Goal: Communication & Community: Answer question/provide support

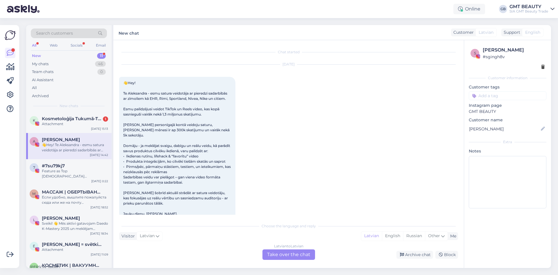
scroll to position [6, 0]
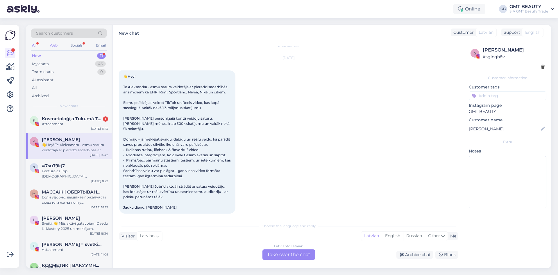
click at [57, 45] on div "Web" at bounding box center [54, 46] width 10 height 8
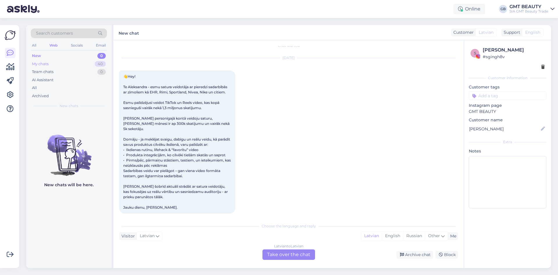
click at [39, 67] on div "My chats 40" at bounding box center [69, 64] width 76 height 8
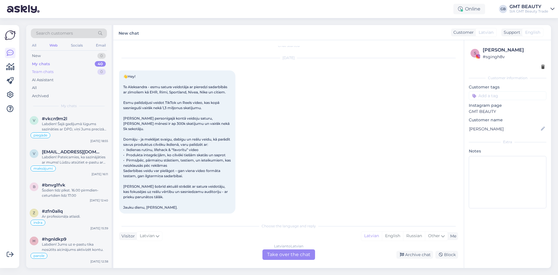
click at [39, 72] on div "Team chats" at bounding box center [43, 72] width 22 height 6
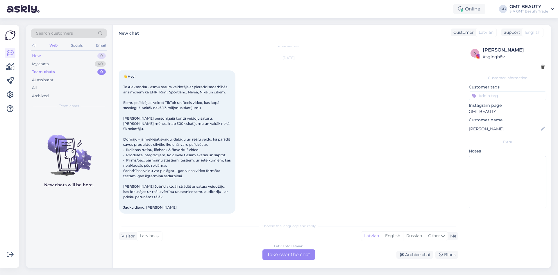
click at [34, 56] on div "New" at bounding box center [36, 56] width 9 height 6
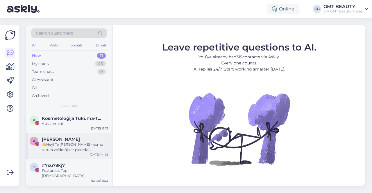
click at [76, 140] on span "[PERSON_NAME]" at bounding box center [61, 139] width 38 height 5
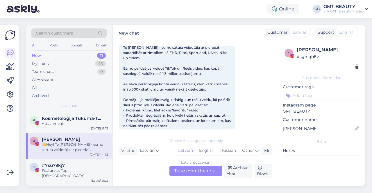
scroll to position [91, 0]
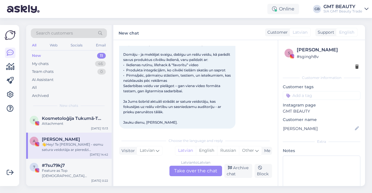
click at [195, 172] on div "Latvian to Latvian Take over the chat" at bounding box center [195, 171] width 53 height 10
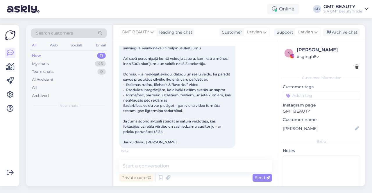
scroll to position [66, 0]
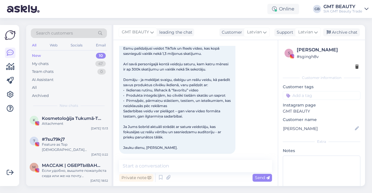
click at [200, 178] on div "Private note Send" at bounding box center [195, 177] width 153 height 11
click at [172, 177] on div "Private note Send" at bounding box center [195, 177] width 153 height 11
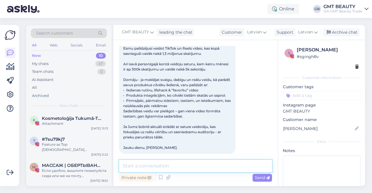
click at [160, 171] on textarea at bounding box center [195, 166] width 153 height 12
click at [241, 166] on textarea "Labdien! Pateicamies par Jūsu piedāvājumu!" at bounding box center [195, 166] width 153 height 12
click at [240, 168] on textarea "Labdien! Pateicamies par Jūsu piedāvājumu!" at bounding box center [195, 166] width 153 height 12
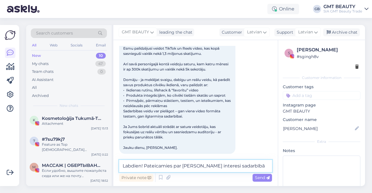
scroll to position [37, 0]
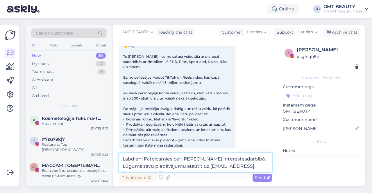
drag, startPoint x: 237, startPoint y: 169, endPoint x: 254, endPoint y: 169, distance: 16.6
click at [254, 169] on textarea "Labdien! Pateicamies par Jūsu interesi sadarbībā. Lūgums savu piedāvājumu atsūt…" at bounding box center [195, 162] width 153 height 19
click at [189, 166] on textarea "Labdien! Pateicamies par Jūsu interesi sadarbībā. Lūgums savu piedāvājumu atsūt…" at bounding box center [195, 162] width 153 height 19
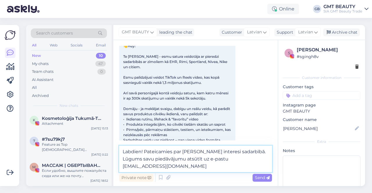
drag, startPoint x: 127, startPoint y: 167, endPoint x: 201, endPoint y: 170, distance: 73.6
click at [201, 170] on textarea "Labdien! Pateicamies par Jūsu interesi sadarbībā. Lūgums savu piedāvājumu atsūt…" at bounding box center [195, 159] width 153 height 26
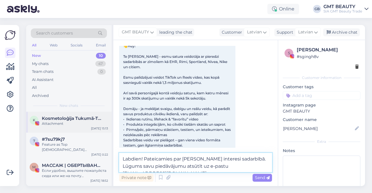
type textarea "Labdien! Pateicamies par Jūsu interesi sadarbībā. Lūgums savu piedāvājumu atsūt…"
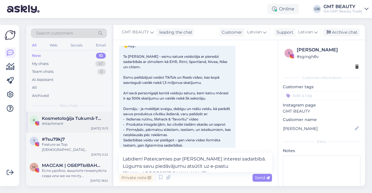
click at [66, 120] on span "Kosmetoloģija Tukumā-Tavs skaistums un labsajūta sākas šeit !" at bounding box center [72, 118] width 60 height 5
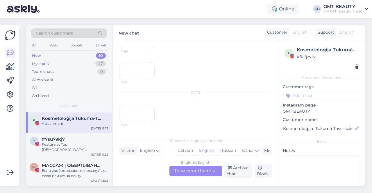
scroll to position [114, 0]
click at [66, 143] on div "Feature as Top [DEMOGRAPHIC_DATA] Entrepreneur. Hey, hope you are doing well! W…" at bounding box center [75, 147] width 66 height 10
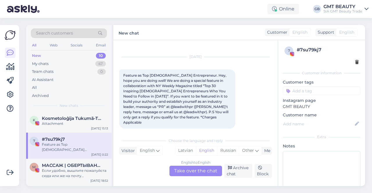
scroll to position [29, 0]
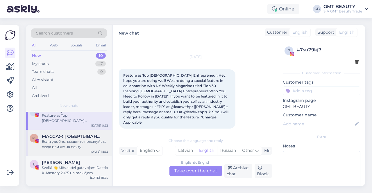
click at [67, 142] on div "Если удобно, вышлите пожалуйста сюда или же на почту [DOMAIN_NAME][EMAIL_ADDRES…" at bounding box center [75, 144] width 66 height 10
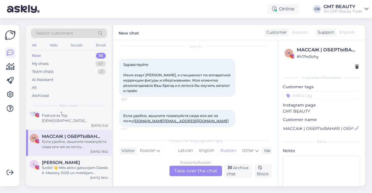
scroll to position [27, 0]
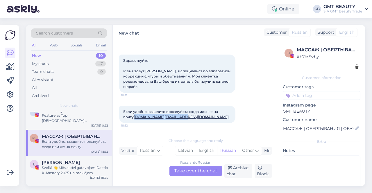
drag, startPoint x: 178, startPoint y: 116, endPoint x: 124, endPoint y: 117, distance: 54.4
click at [124, 117] on div "Если удобно, вышлите пожалуйста сюда или же на почту bodysculpt.ee@gmail.com 18…" at bounding box center [177, 114] width 116 height 17
copy link "bodysculpt.ee@gmail.com"
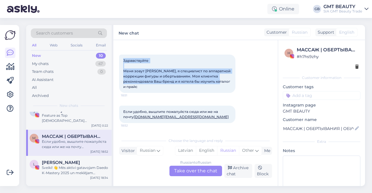
drag, startPoint x: 232, startPoint y: 75, endPoint x: 123, endPoint y: 54, distance: 110.4
click at [123, 55] on div "Здравствуйте Меня зовут Лилиана, я специалист по аппаратной коррекции фигуры и …" at bounding box center [177, 74] width 116 height 38
drag, startPoint x: 138, startPoint y: 81, endPoint x: 124, endPoint y: 54, distance: 29.4
click at [124, 55] on div "Здравствуйте Меня зовут Лилиана, я специалист по аппаратной коррекции фигуры и …" at bounding box center [177, 74] width 116 height 38
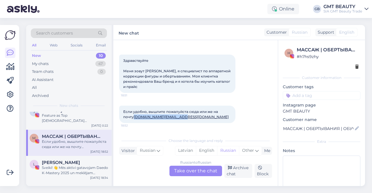
drag, startPoint x: 183, startPoint y: 119, endPoint x: 124, endPoint y: 119, distance: 59.9
click at [124, 119] on div "Если удобно, вышлите пожалуйста сюда или же на почту bodysculpt.ee@gmail.com 18…" at bounding box center [177, 114] width 116 height 17
copy link "bodysculpt.ee@gmail.com"
click at [50, 164] on span "[PERSON_NAME]" at bounding box center [61, 162] width 38 height 5
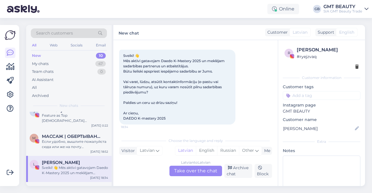
scroll to position [12, 0]
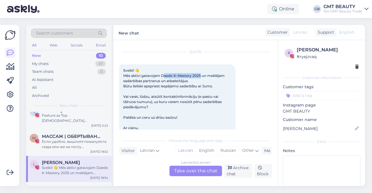
drag, startPoint x: 164, startPoint y: 76, endPoint x: 201, endPoint y: 76, distance: 37.2
click at [201, 76] on span "Sveiki! 👋 Mēs aktīvi gatavojam Daedo K-Mastery 2025 un meklējam sadarbības part…" at bounding box center [174, 101] width 102 height 67
drag, startPoint x: 161, startPoint y: 75, endPoint x: 201, endPoint y: 74, distance: 39.2
click at [201, 74] on span "Sveiki! 👋 Mēs aktīvi gatavojam Daedo K-Mastery 2025 un meklējam sadarbības part…" at bounding box center [174, 101] width 102 height 67
copy span "aedo K-Mastery 2025"
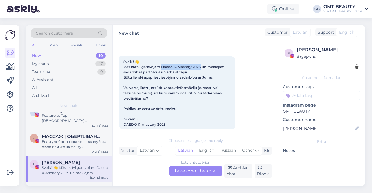
scroll to position [28, 0]
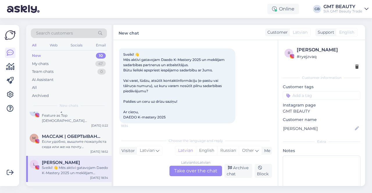
click at [184, 169] on div "Latvian to Latvian Take over the chat" at bounding box center [195, 171] width 53 height 10
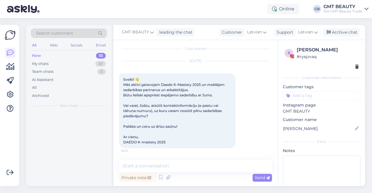
scroll to position [0, 0]
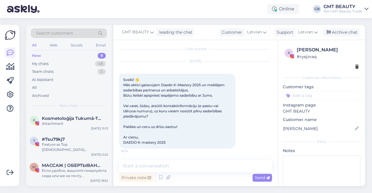
click at [180, 177] on div "Private note Send" at bounding box center [195, 177] width 153 height 11
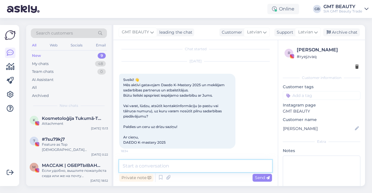
click at [185, 164] on textarea at bounding box center [195, 166] width 153 height 12
type textarea "Labdien! Atvainojamies par kavēšanos"
drag, startPoint x: 219, startPoint y: 167, endPoint x: 27, endPoint y: 169, distance: 192.4
click at [27, 169] on div "Search customers All Web Socials Email New 9 My chats 48 Team chats 0 AI Assist…" at bounding box center [195, 105] width 339 height 161
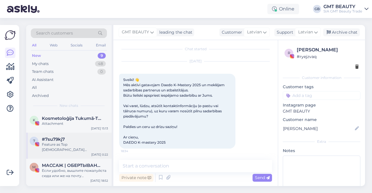
click at [79, 146] on div "Feature as Top [DEMOGRAPHIC_DATA] Entrepreneur. Hey, hope you are doing well! W…" at bounding box center [75, 147] width 66 height 10
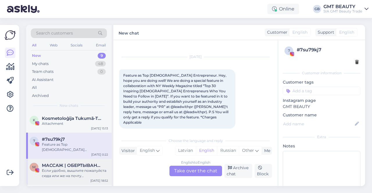
click at [80, 166] on span "МАССАЖ | ОБЕРТЫВАНИЯ | ОБУЧЕНИЯ | [GEOGRAPHIC_DATA]" at bounding box center [72, 165] width 60 height 5
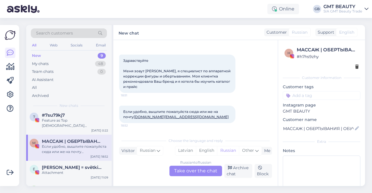
scroll to position [58, 0]
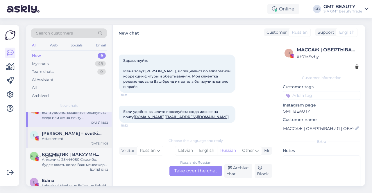
click at [78, 131] on span "[PERSON_NAME] = svētki & prakses mieram & līdzsvaram" at bounding box center [72, 133] width 60 height 5
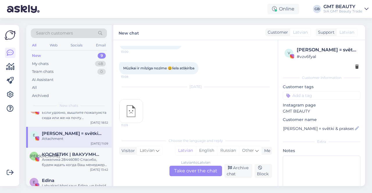
scroll to position [1057, 0]
click at [73, 158] on div "Анжелика 28446080 Спасибо, будем ждать когда Ваш менеджер свяжется с нами. Хоро…" at bounding box center [75, 162] width 66 height 10
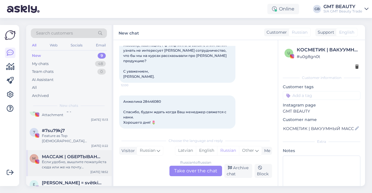
scroll to position [0, 0]
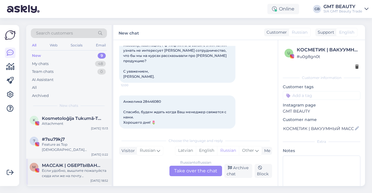
click at [75, 169] on div "Если удобно, вышлите пожалуйста сюда или же на почту [DOMAIN_NAME][EMAIL_ADDRES…" at bounding box center [75, 173] width 66 height 10
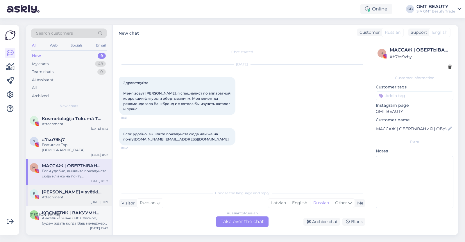
click at [55, 192] on span "[PERSON_NAME] = svētki & prakses mieram & līdzsvaram" at bounding box center [72, 191] width 60 height 5
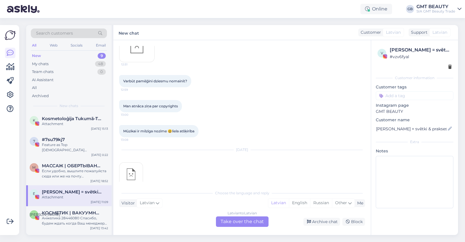
scroll to position [1005, 0]
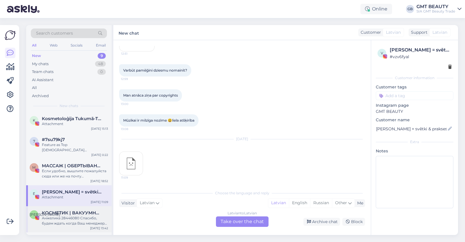
click at [63, 193] on span "КОСМЕТИК | ВАКУУМНЫЙ МАССАЖ | [GEOGRAPHIC_DATA]" at bounding box center [72, 212] width 60 height 5
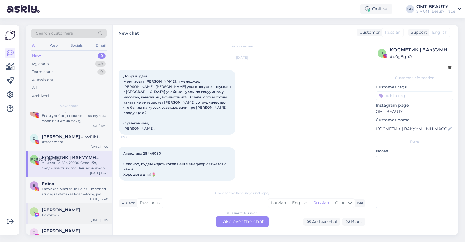
scroll to position [72, 0]
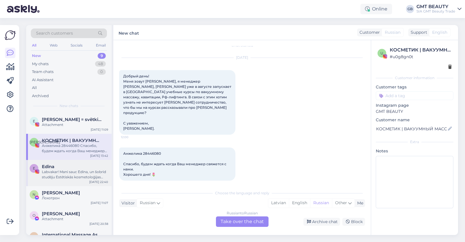
click at [76, 169] on div "Labvakar! Mani sauc Edīna, un šobrīd studēju Estētiskās kosmetoloģijas programm…" at bounding box center [75, 174] width 66 height 10
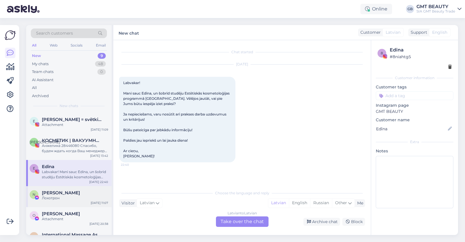
click at [47, 193] on span "[PERSON_NAME]" at bounding box center [61, 192] width 38 height 5
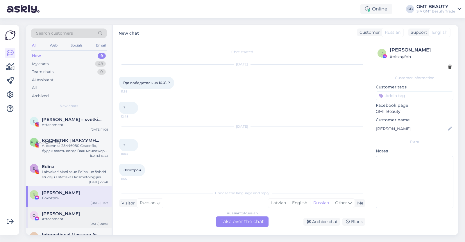
click at [71, 193] on div "[PERSON_NAME]" at bounding box center [75, 213] width 66 height 5
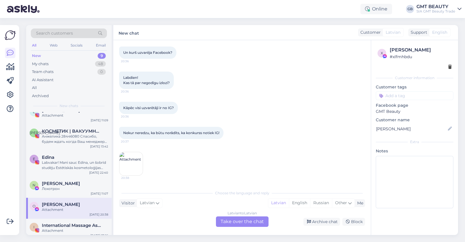
scroll to position [86, 0]
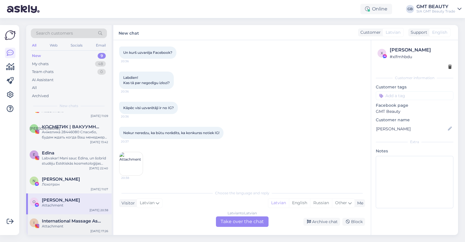
click at [58, 193] on div "Attachment" at bounding box center [75, 226] width 66 height 5
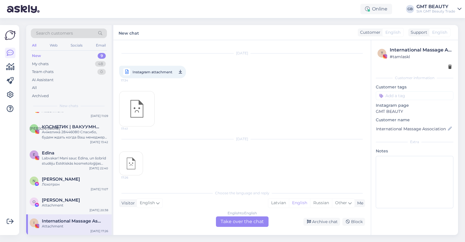
scroll to position [339, 0]
